Goal: Information Seeking & Learning: Learn about a topic

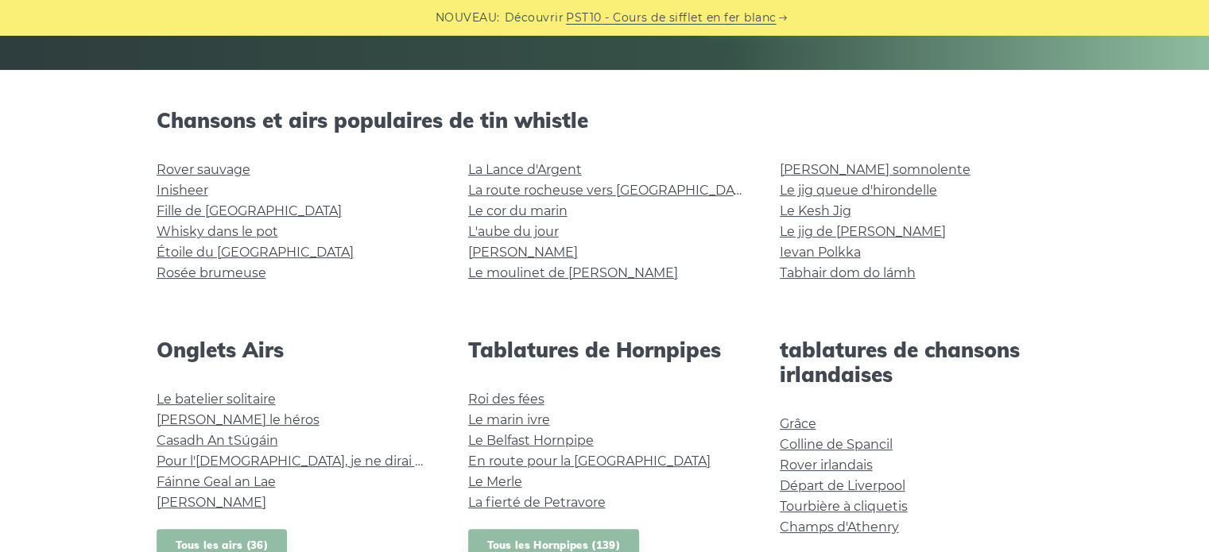
scroll to position [337, 0]
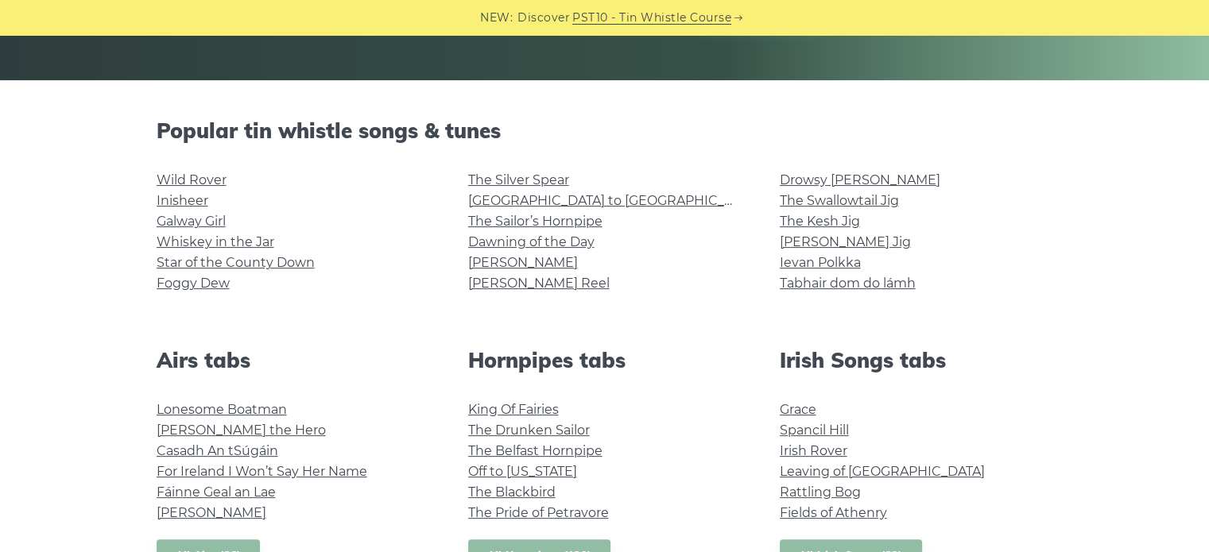
click at [1017, 260] on li "Ievan Polkka" at bounding box center [916, 263] width 273 height 21
click at [835, 219] on link "The Kesh Jig" at bounding box center [820, 221] width 80 height 15
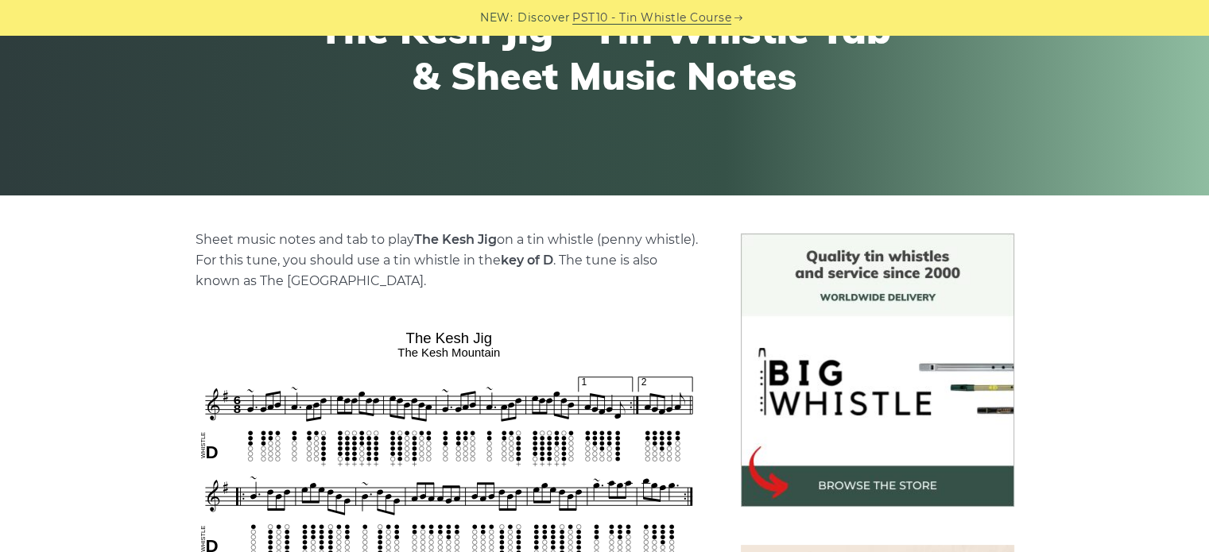
scroll to position [352, 0]
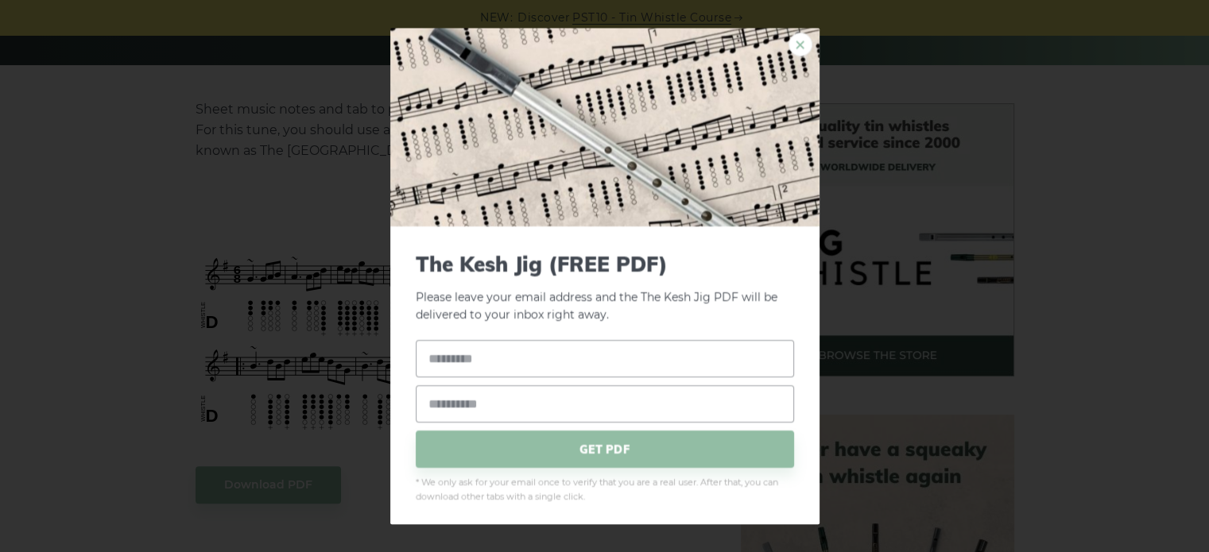
click at [789, 34] on link "×" at bounding box center [801, 45] width 24 height 24
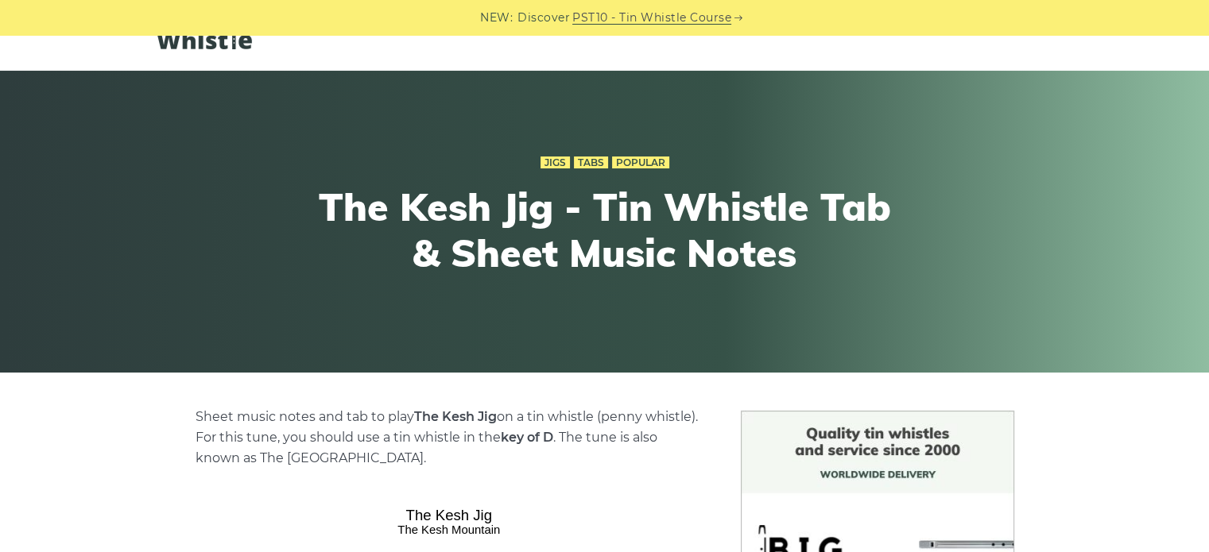
scroll to position [0, 0]
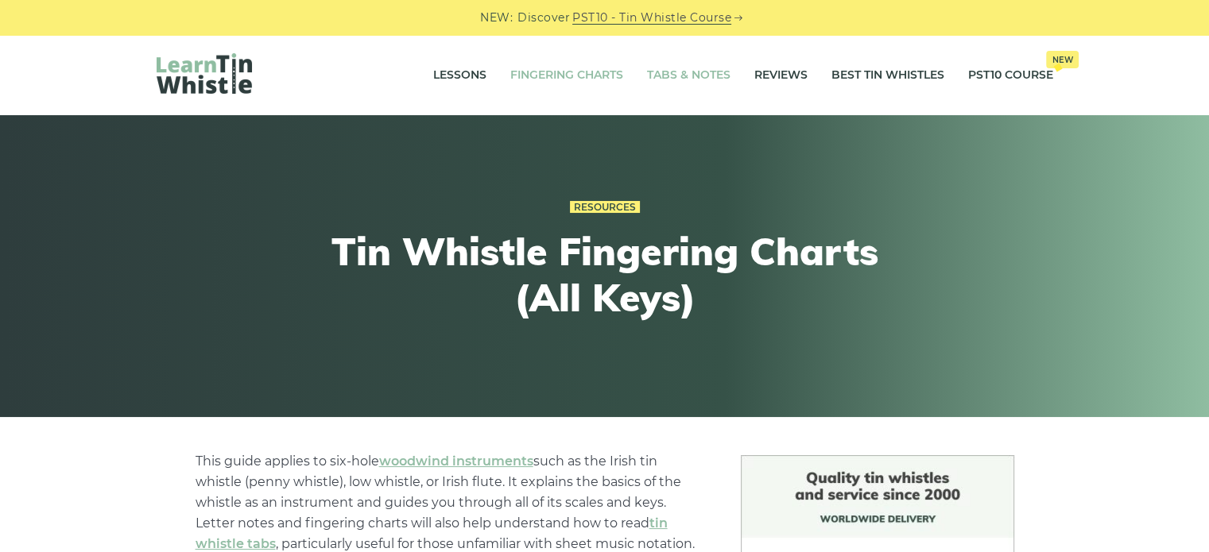
click at [674, 75] on link "Tabs & Notes" at bounding box center [688, 76] width 83 height 40
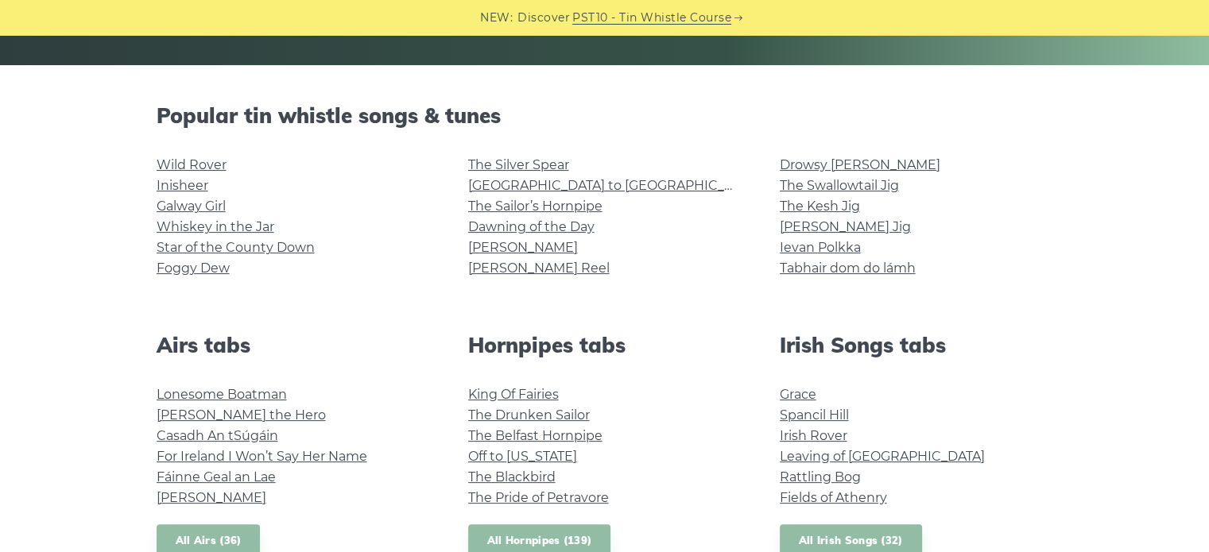
scroll to position [356, 0]
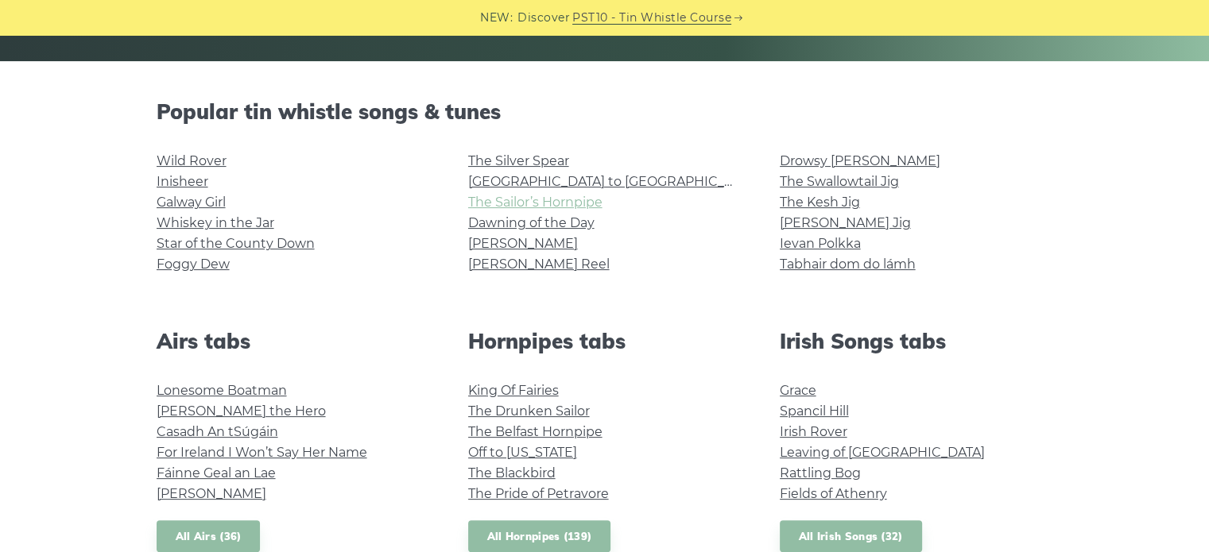
click at [558, 198] on link "The Sailor’s Hornpipe" at bounding box center [535, 202] width 134 height 15
click at [838, 176] on link "The Swallowtail Jig" at bounding box center [839, 181] width 119 height 15
click at [509, 268] on link "[PERSON_NAME] Reel" at bounding box center [538, 264] width 141 height 15
click at [528, 387] on link "King Of Fairies" at bounding box center [513, 390] width 91 height 15
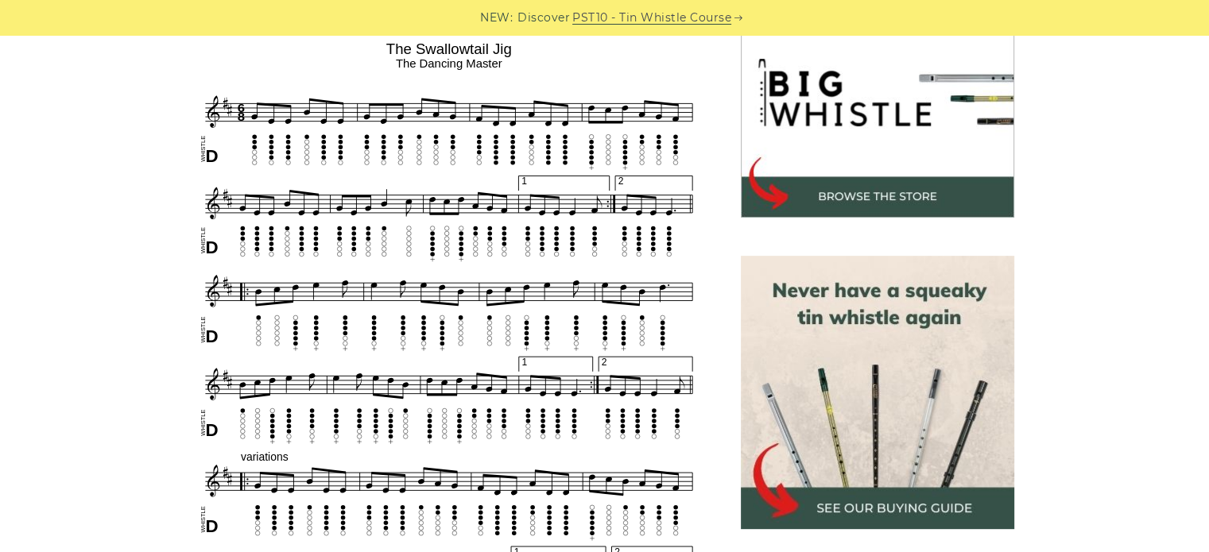
scroll to position [512, 0]
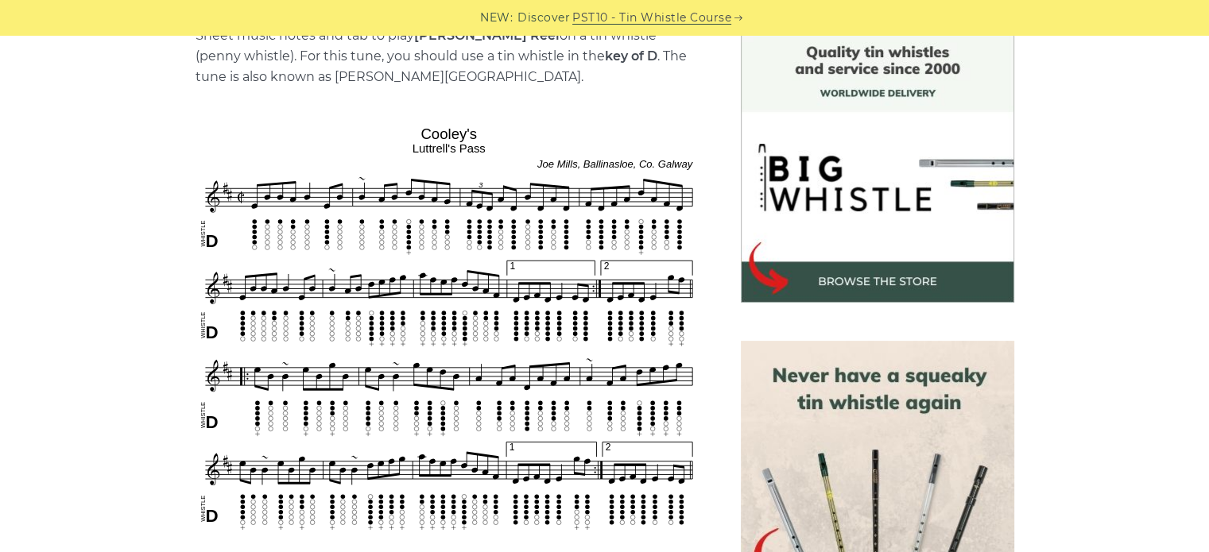
scroll to position [480, 0]
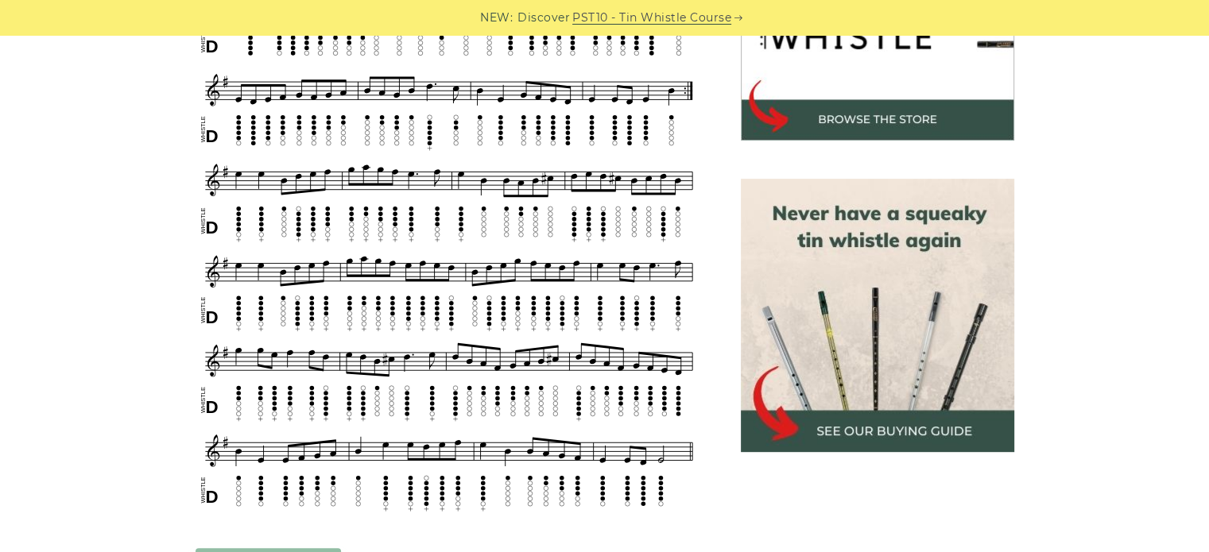
scroll to position [619, 0]
